Goal: Check status: Check status

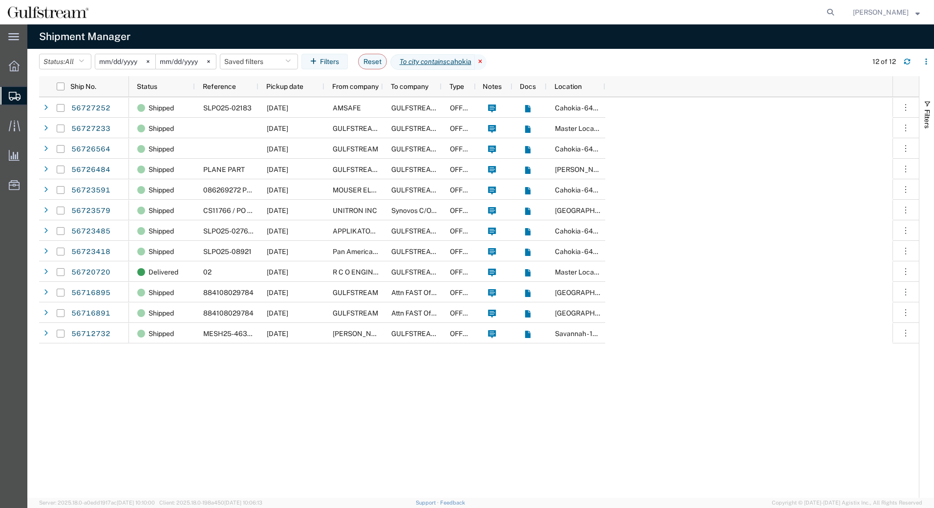
click at [487, 61] on icon at bounding box center [481, 62] width 12 height 16
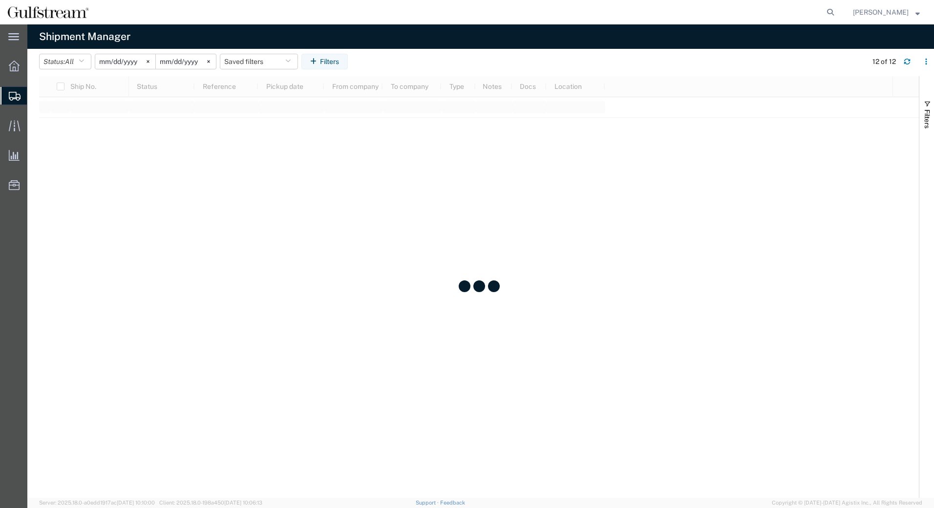
click at [112, 62] on input "[DATE]" at bounding box center [125, 61] width 60 height 15
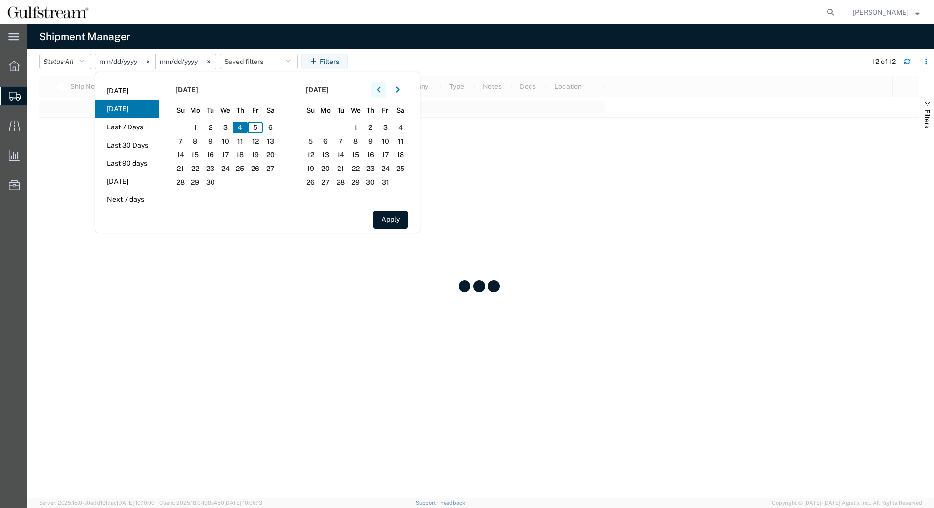
click at [380, 91] on icon "button" at bounding box center [378, 90] width 3 height 6
click at [263, 133] on section "[DATE] Su Mo Tu We Th Fr Sa 27 28 29 30 31 1 2 3 4 5 6 7 8 9 10 11 12 13 14 15 …" at bounding box center [224, 139] width 130 height 134
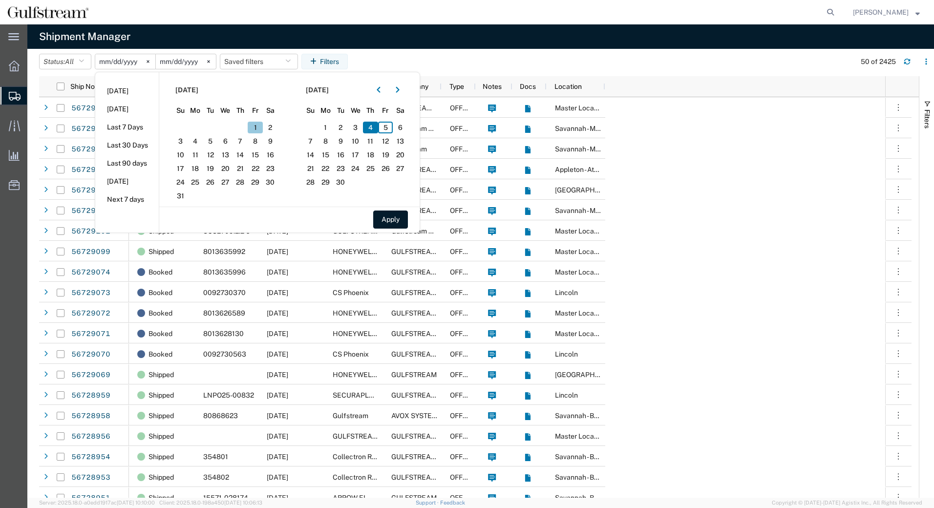
click at [256, 127] on span "1" at bounding box center [255, 128] width 15 height 12
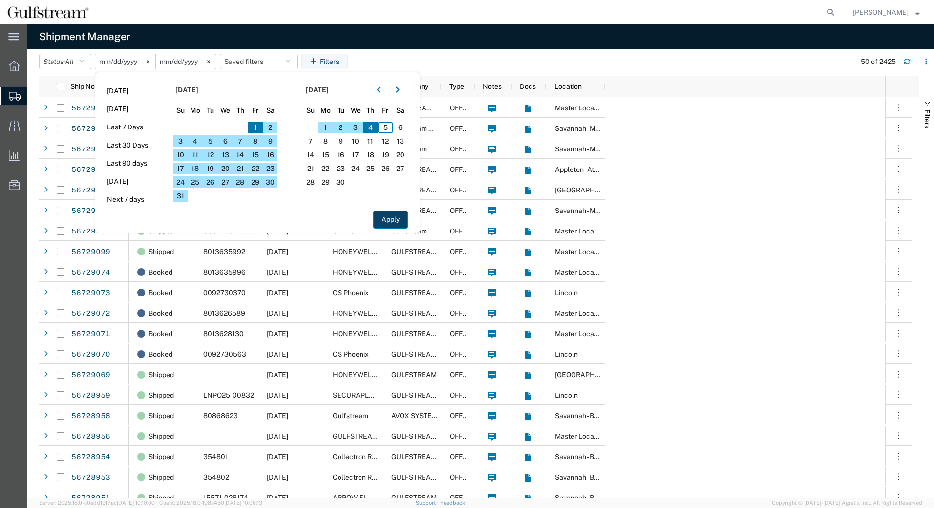
click at [396, 214] on button "Apply" at bounding box center [390, 220] width 35 height 18
type input "[DATE]"
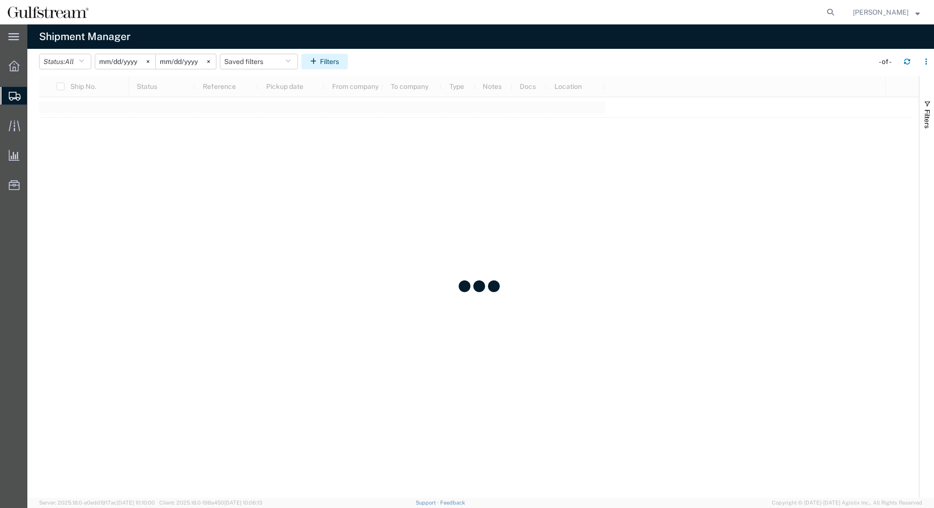
click at [320, 57] on button "Filters" at bounding box center [324, 62] width 46 height 16
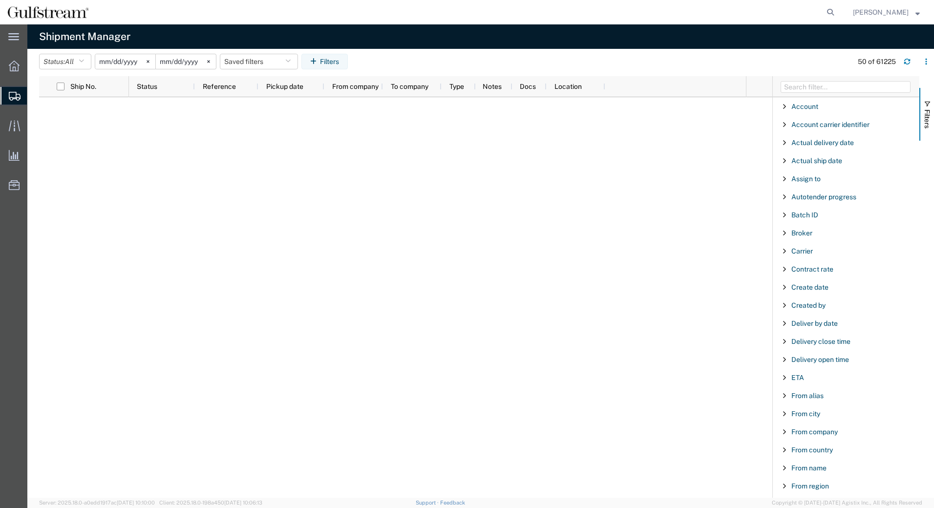
drag, startPoint x: 912, startPoint y: 244, endPoint x: 915, endPoint y: 238, distance: 5.9
click at [913, 338] on div "Account Enabled Account Account carrier identifier Enabled Account carrier iden…" at bounding box center [846, 297] width 147 height 401
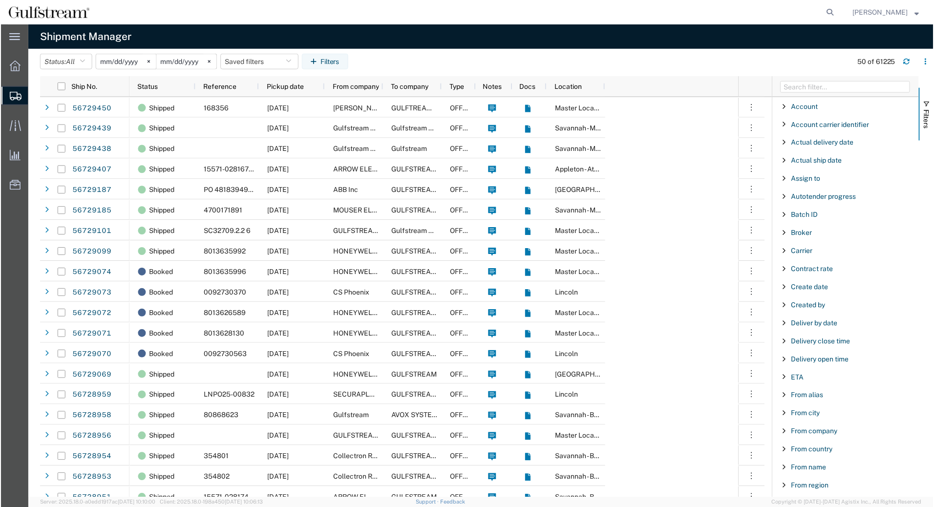
scroll to position [792, 0]
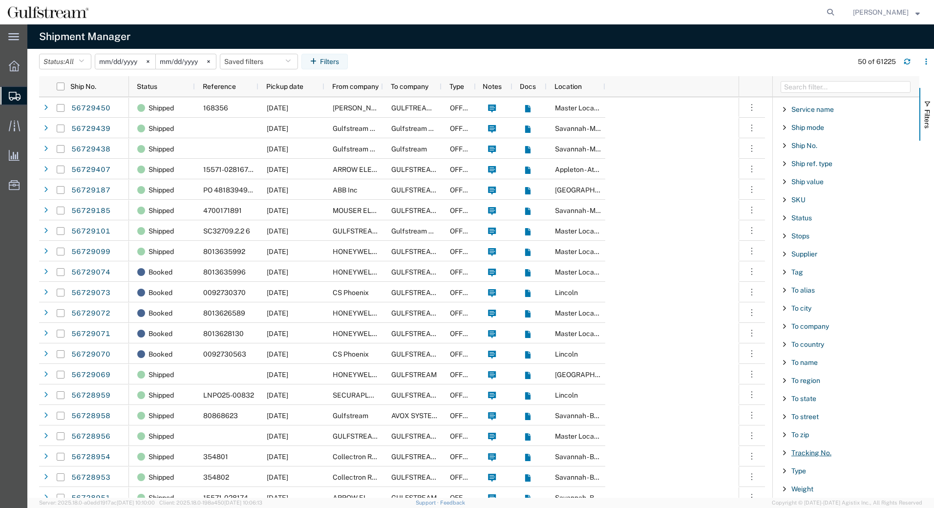
click at [812, 454] on span "Tracking No." at bounding box center [811, 453] width 40 height 8
click at [817, 472] on div "starts with" at bounding box center [850, 478] width 128 height 12
click at [806, 492] on input "Filter Value" at bounding box center [850, 494] width 128 height 12
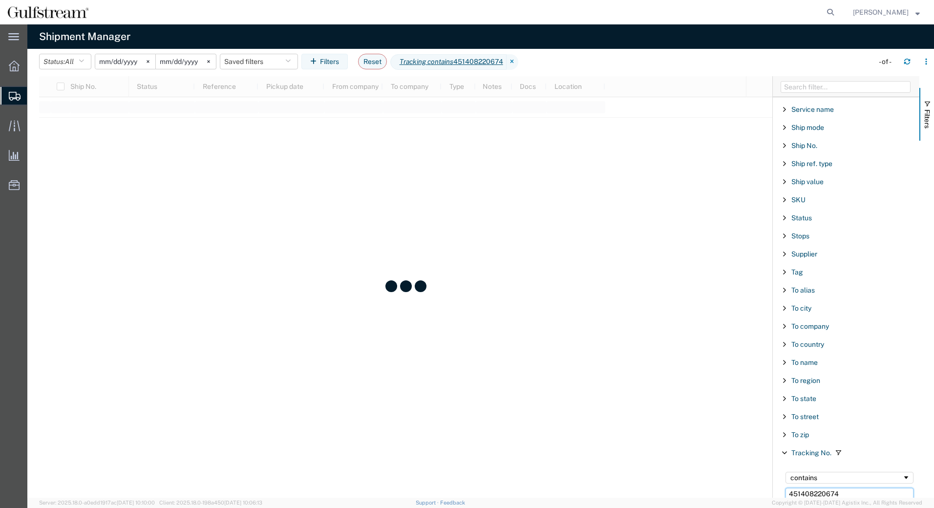
type input "451408220674"
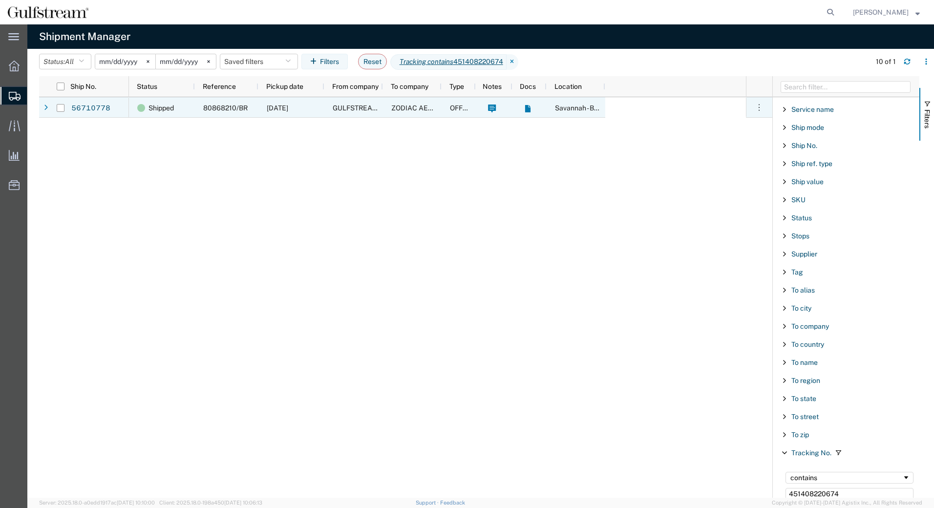
click at [199, 106] on div "80868210/BR" at bounding box center [227, 107] width 64 height 21
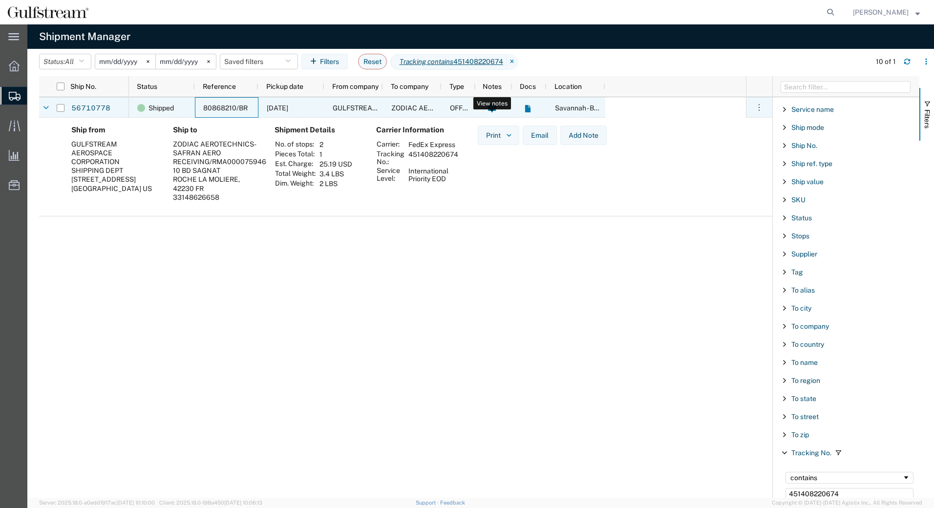
click at [489, 107] on icon at bounding box center [492, 109] width 8 height 8
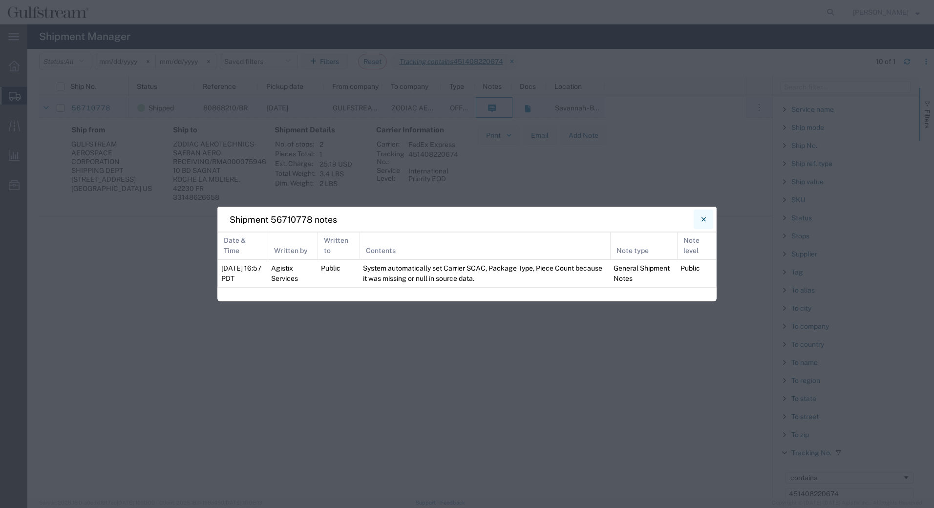
click at [703, 222] on icon "Close" at bounding box center [704, 220] width 4 height 12
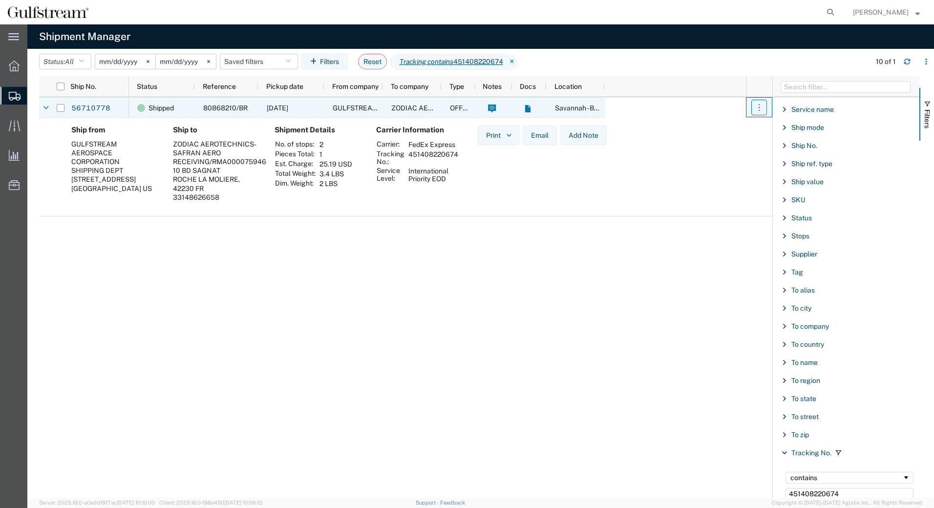
click at [751, 108] on button "button" at bounding box center [759, 108] width 16 height 16
click at [591, 195] on div "Print Email Add Note" at bounding box center [542, 167] width 145 height 83
